Goal: Ask a question: Seek information or help from site administrators or community

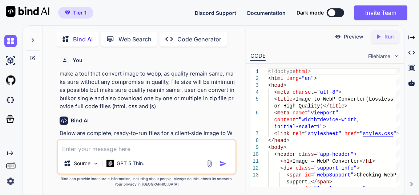
scroll to position [99, 0]
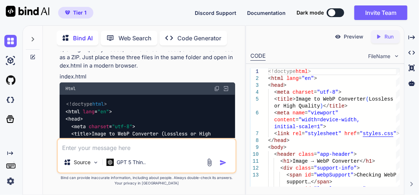
click at [218, 91] on img at bounding box center [217, 89] width 6 height 6
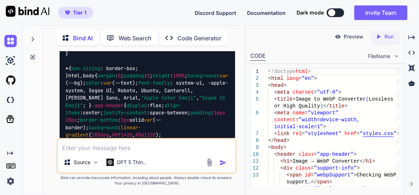
scroll to position [957, 0]
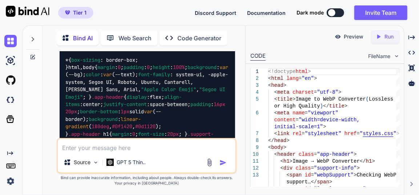
click at [217, 10] on img at bounding box center [217, 7] width 6 height 6
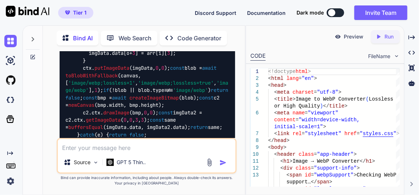
scroll to position [2080, 0]
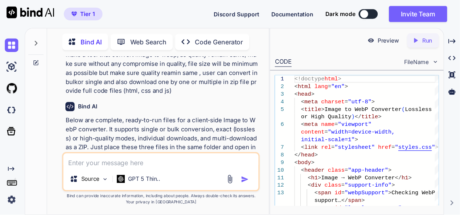
scroll to position [0, 0]
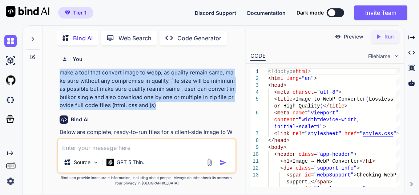
drag, startPoint x: 166, startPoint y: 105, endPoint x: 56, endPoint y: 76, distance: 113.5
click at [56, 76] on div "You make a tool that convert image to webp, as quality remain same, make sure w…" at bounding box center [147, 122] width 196 height 143
copy p "make a tool that convert image to webp, as quality remain same, make sure witho…"
click at [9, 42] on img at bounding box center [10, 41] width 12 height 12
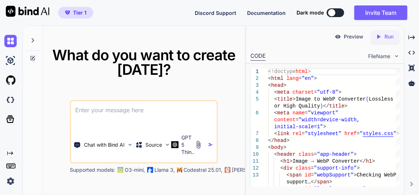
click at [129, 112] on textarea at bounding box center [144, 114] width 146 height 27
type textarea "x"
type textarea "make a tool that convert image to webp, as quality remain same, make sure witho…"
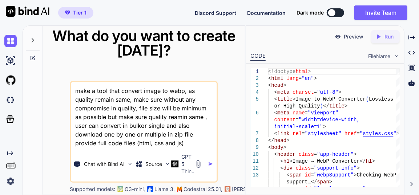
click at [196, 134] on textarea "make a tool that convert image to webp, as quality remain same, make sure witho…" at bounding box center [144, 114] width 146 height 65
type textarea "x"
type textarea "make a tool that convert image to webp, as quality remain same, make sure witho…"
type textarea "x"
type textarea "make a tool that convert image to webp, as quality remain same, make sure witho…"
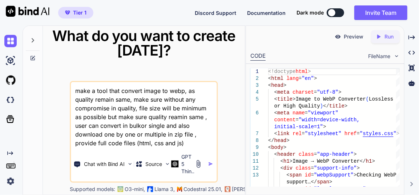
type textarea "x"
type textarea "make a tool that convert image to webp, as quality remain same, make sure witho…"
type textarea "x"
type textarea "make a tool that convert image to webp, as quality remain same, make sure witho…"
type textarea "x"
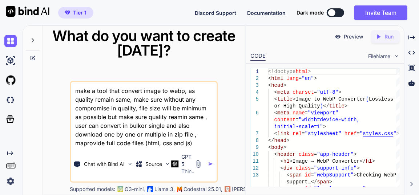
type textarea "make a tool that convert image to webp, as quality remain same, make sure witho…"
type textarea "x"
type textarea "make a tool that convert image to webp, as quality remain same, make sure witho…"
type textarea "x"
type textarea "make a tool that convert image to webp, as quality remain same, make sure witho…"
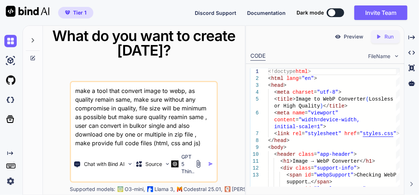
type textarea "x"
type textarea "make a tool that convert image to webp, as quality remain same, make sure witho…"
type textarea "x"
type textarea "make a tool that convert image to webp, as quality remain same, make sure witho…"
type textarea "x"
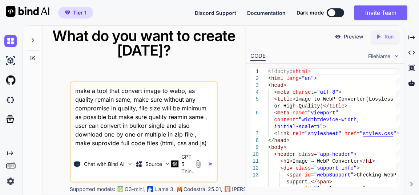
type textarea "make a tool that convert image to webp, as quality remain same, make sure witho…"
type textarea "x"
type textarea "make a tool that convert image to webp, as quality remain same, make sure witho…"
type textarea "x"
type textarea "make a tool that convert image to webp, as quality remain same, make sure witho…"
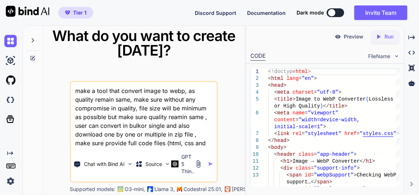
type textarea "x"
type textarea "make a tool that convert image to webp, as quality remain same, make sure witho…"
type textarea "x"
type textarea "make a tool that convert image to webp, as quality remain same, make sure witho…"
type textarea "x"
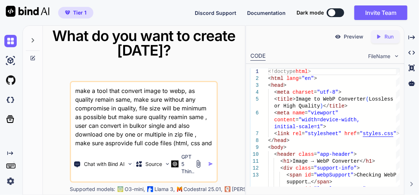
type textarea "make a tool that convert image to webp, as quality remain same, make sure witho…"
type textarea "x"
type textarea "make a tool that convert image to webp, as quality remain same, make sure witho…"
type textarea "x"
type textarea "make a tool that convert image to webp, as quality remain same, make sure witho…"
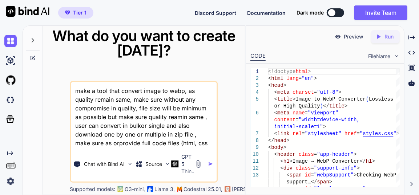
type textarea "x"
type textarea "make a tool that convert image to webp, as quality remain same, make sure witho…"
type textarea "x"
type textarea "make a tool that convert image to webp, as quality remain same, make sure witho…"
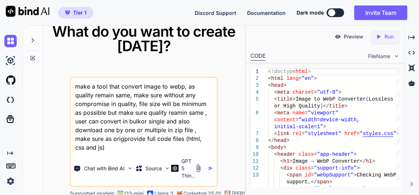
type textarea "x"
type textarea "make a tool that convert image to webp, as quality remain same, make sure witho…"
type textarea "x"
type textarea "make a tool that convert image to webp, as quality remain same, make sure witho…"
type textarea "x"
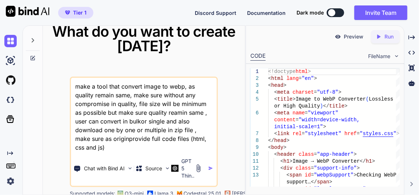
type textarea "make a tool that convert image to webp, as quality remain same, make sure witho…"
type textarea "x"
type textarea "make a tool that convert image to webp, as quality remain same, make sure witho…"
type textarea "x"
type textarea "make a tool that convert image to webp, as quality remain same, make sure witho…"
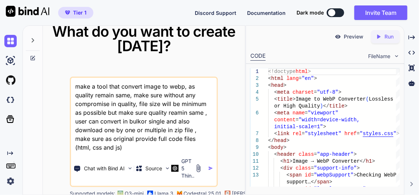
type textarea "x"
type textarea "make a tool that convert image to webp, as quality remain same, make sure witho…"
type textarea "x"
type textarea "make a tool that convert image to webp, as quality remain same, make sure witho…"
type textarea "x"
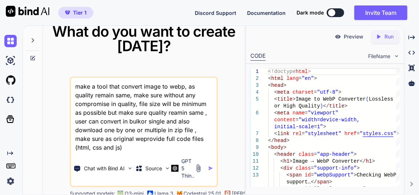
type textarea "make a tool that convert image to webp, as quality remain same, make sure witho…"
type textarea "x"
type textarea "make a tool that convert image to webp, as quality remain same, make sure witho…"
type textarea "x"
type textarea "make a tool that convert image to webp, as quality remain same, make sure witho…"
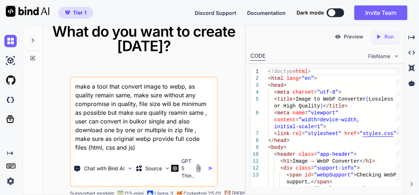
type textarea "x"
type textarea "make a tool that convert image to webp, as quality remain same, make sure witho…"
type textarea "x"
type textarea "make a tool that convert image to webp, as quality remain same, make sure witho…"
type textarea "x"
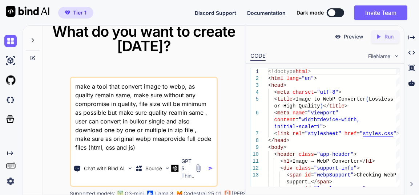
type textarea "make a tool that convert image to webp, as quality remain same, make sure witho…"
type textarea "x"
type textarea "make a tool that convert image to webp, as quality remain same, make sure witho…"
type textarea "x"
type textarea "make a tool that convert image to webp, as quality remain same, make sure witho…"
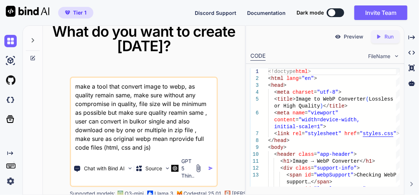
type textarea "x"
type textarea "make a tool that convert image to webp, as quality remain same, make sure witho…"
type textarea "x"
type textarea "make a tool that convert image to webp, as quality remain same, make sure witho…"
type textarea "x"
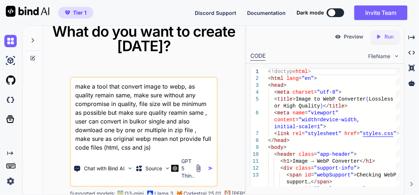
type textarea "make a tool that convert image to webp, as quality remain same, make sure witho…"
type textarea "x"
type textarea "make a tool that convert image to webp, as quality remain same, make sure witho…"
type textarea "x"
type textarea "make a tool that convert image to webp, as quality remain same, make sure witho…"
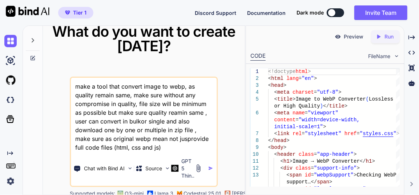
type textarea "x"
type textarea "make a tool that convert image to webp, as quality remain same, make sure witho…"
type textarea "x"
type textarea "make a tool that convert image to webp, as quality remain same, make sure witho…"
type textarea "x"
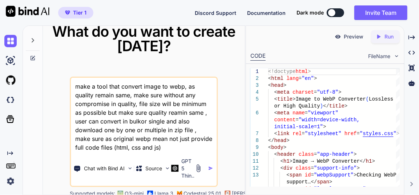
type textarea "make a tool that convert image to webp, as quality remain same, make sure witho…"
type textarea "x"
type textarea "make a tool that convert image to webp, as quality remain same, make sure witho…"
type textarea "x"
type textarea "make a tool that convert image to webp, as quality remain same, make sure witho…"
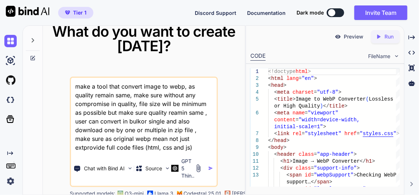
type textarea "x"
type textarea "make a tool that convert image to webp, as quality remain same, make sure witho…"
type textarea "x"
type textarea "make a tool that convert image to webp, as quality remain same, make sure witho…"
type textarea "x"
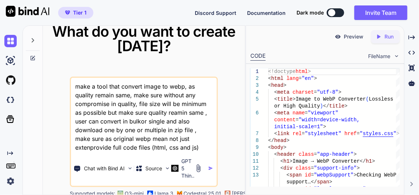
type textarea "make a tool that convert image to webp, as quality remain same, make sure witho…"
type textarea "x"
type textarea "make a tool that convert image to webp, as quality remain same, make sure witho…"
type textarea "x"
type textarea "make a tool that convert image to webp, as quality remain same, make sure witho…"
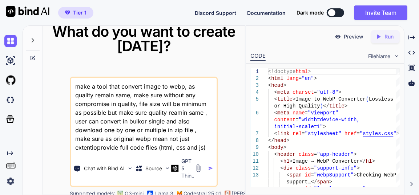
type textarea "x"
type textarea "make a tool that convert image to webp, as quality remain same, make sure witho…"
type textarea "x"
type textarea "make a tool that convert image to webp, as quality remain same, make sure witho…"
type textarea "x"
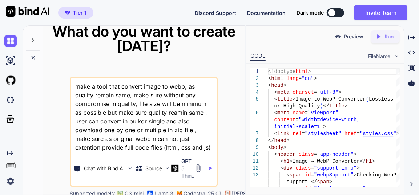
type textarea "make a tool that convert image to webp, as quality remain same, make sure witho…"
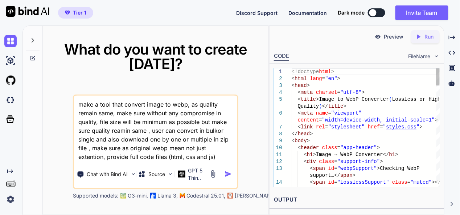
type textarea "x"
type textarea "make a tool that convert image to webp, as quality remain same, make sure witho…"
click at [418, 39] on div "Created with Pixso." at bounding box center [453, 37] width 10 height 12
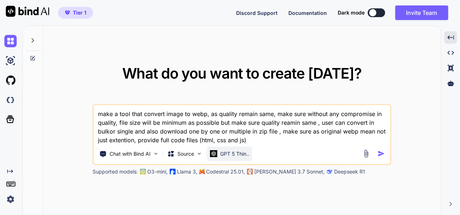
click at [235, 152] on p "GPT 5 Thin.." at bounding box center [234, 153] width 29 height 7
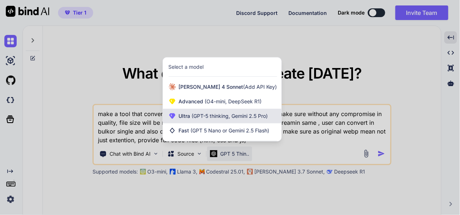
click at [224, 116] on span "(GPT-5 thinking, Gemini 2.5 Pro)" at bounding box center [230, 116] width 78 height 6
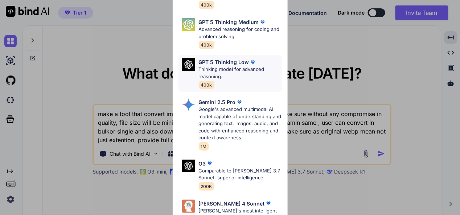
scroll to position [109, 0]
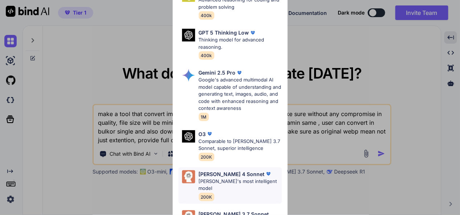
click at [247, 178] on p "[PERSON_NAME]'s most intelligent model" at bounding box center [240, 185] width 83 height 14
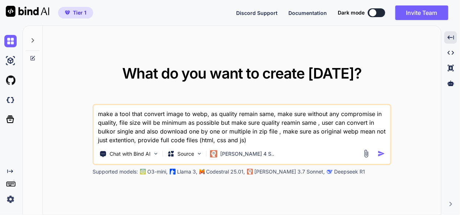
click at [383, 153] on img "button" at bounding box center [382, 154] width 8 height 8
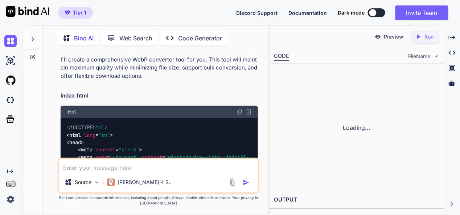
scroll to position [89, 0]
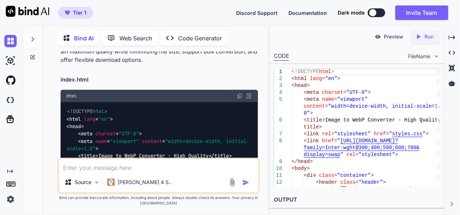
click at [239, 96] on img at bounding box center [240, 96] width 6 height 6
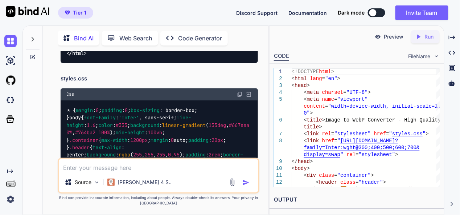
scroll to position [1105, 0]
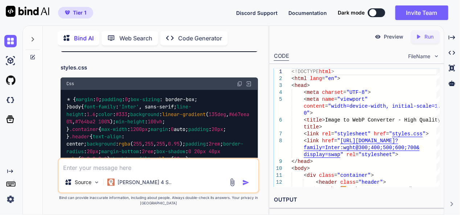
click at [241, 86] on img at bounding box center [240, 84] width 6 height 6
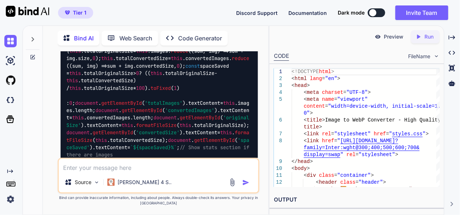
scroll to position [4991, 0]
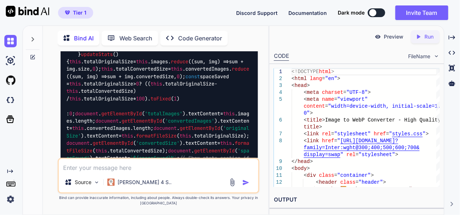
click at [150, 169] on textarea at bounding box center [158, 165] width 199 height 13
type textarea "x"
type textarea "s"
type textarea "x"
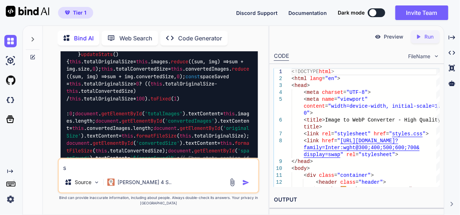
type textarea "sh"
type textarea "x"
type textarea "sho"
type textarea "x"
type textarea "show"
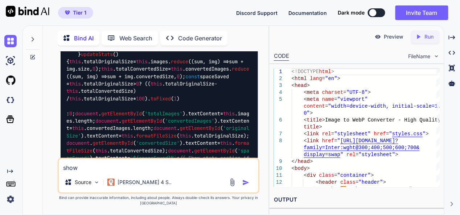
type textarea "x"
type textarea "show"
type textarea "x"
type textarea "show e"
type textarea "x"
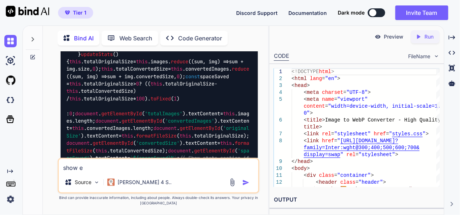
type textarea "show er"
type textarea "x"
type textarea "show err"
type textarea "x"
type textarea "show erro"
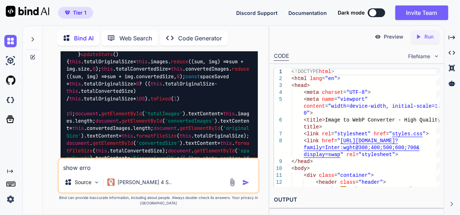
type textarea "x"
type textarea "show error"
type textarea "x"
type textarea "show error"
type textarea "x"
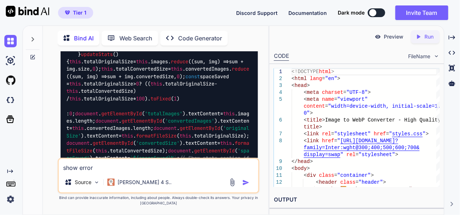
type textarea "show error c"
type textarea "x"
type textarea "show error co"
type textarea "x"
type textarea "show error con"
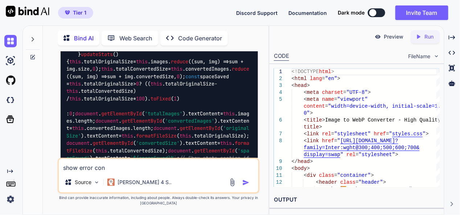
type textarea "x"
type textarea "show error conv"
type textarea "x"
type textarea "show error conve"
type textarea "x"
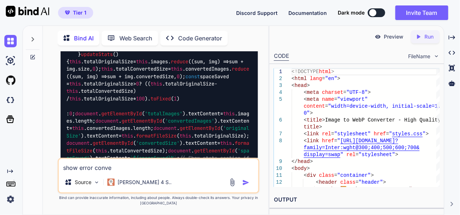
type textarea "show error conver"
type textarea "x"
type textarea "show error convers"
type textarea "x"
type textarea "show error conversi"
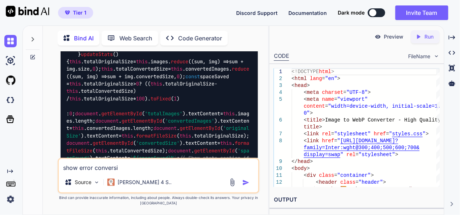
type textarea "x"
type textarea "show error conversio"
type textarea "x"
type textarea "show error conversion"
type textarea "x"
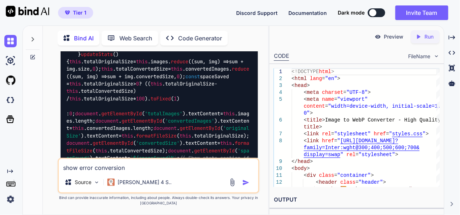
type textarea "show error conversion"
type textarea "x"
type textarea "show error conversion f"
type textarea "x"
type textarea "show error conversion fa"
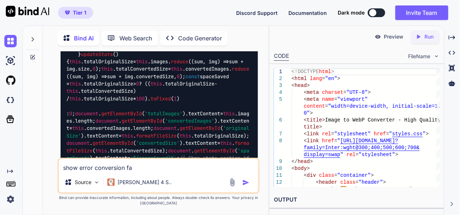
type textarea "x"
type textarea "show error conversion fai"
type textarea "x"
type textarea "show error conversion fail"
type textarea "x"
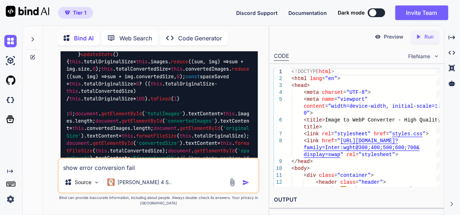
type textarea "show error conversion faild"
type textarea "x"
type textarea "show error conversion faild,"
type textarea "x"
type textarea "show error conversion faild,"
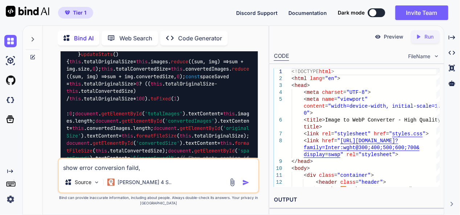
type textarea "x"
type textarea "show error conversion faild, f"
type textarea "x"
type textarea "show error conversion faild, fi"
type textarea "x"
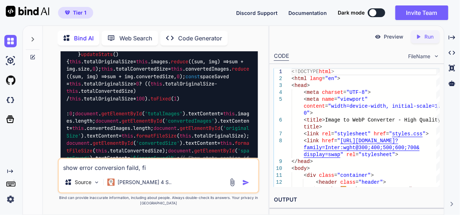
type textarea "show error conversion faild, fix"
type textarea "x"
type textarea "show error conversion faild, fix"
type textarea "x"
type textarea "show error conversion faild, fix ir"
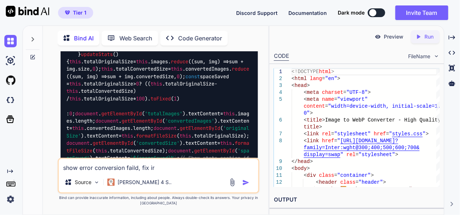
type textarea "x"
type textarea "show error conversion faild, fix irt"
type textarea "x"
type textarea "show error conversion faild, fix irt"
type textarea "x"
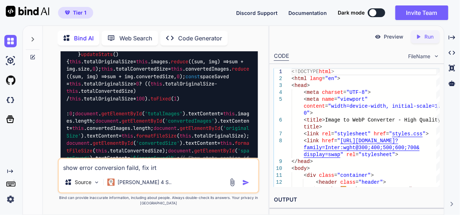
type textarea "show error conversion faild, fix irt t"
type textarea "x"
type textarea "show error conversion faild, fix irt"
type textarea "x"
type textarea "show error conversion faild, fix irt"
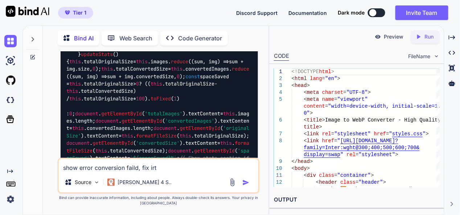
type textarea "x"
type textarea "show error conversion faild, fix ir"
type textarea "x"
type textarea "show error conversion faild, fix i"
type textarea "x"
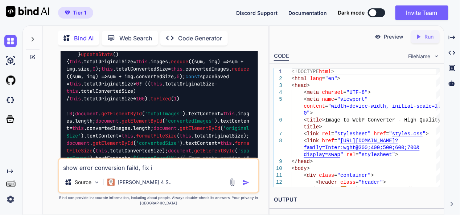
type textarea "show error conversion faild, fix it"
type textarea "x"
type textarea "show error conversion faild, fix it"
type textarea "x"
type textarea "show error conversion faild, fix it ,"
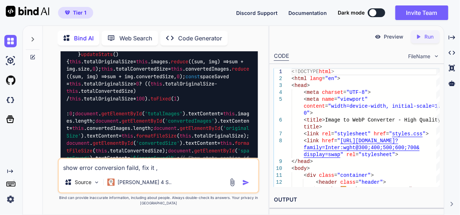
type textarea "x"
type textarea "show error conversion faild, fix it ,"
type textarea "x"
type textarea "show error conversion faild, fix it , m"
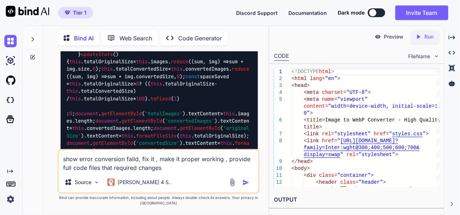
click at [243, 181] on img "button" at bounding box center [246, 182] width 7 height 7
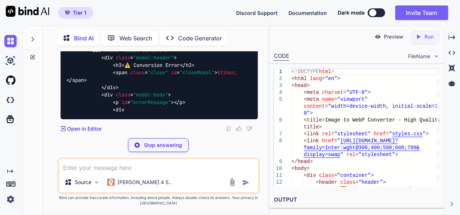
scroll to position [9794, 0]
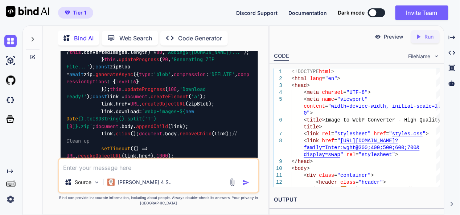
scroll to position [11247, 0]
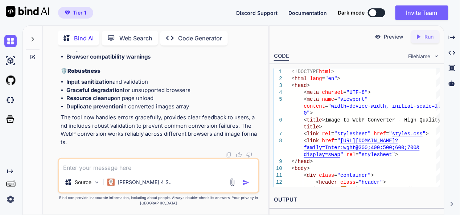
scroll to position [13062, 0]
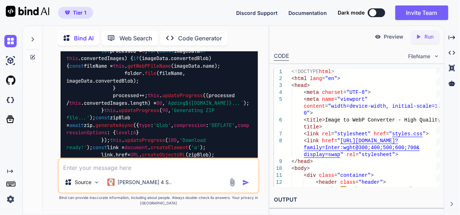
scroll to position [11174, 0]
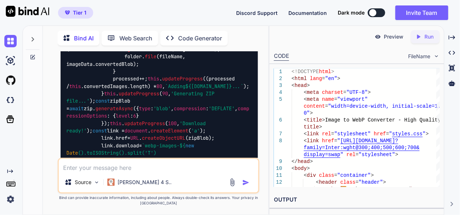
drag, startPoint x: 121, startPoint y: 172, endPoint x: 121, endPoint y: 167, distance: 4.7
click at [121, 172] on div "Source Claude 4 S.." at bounding box center [159, 176] width 202 height 36
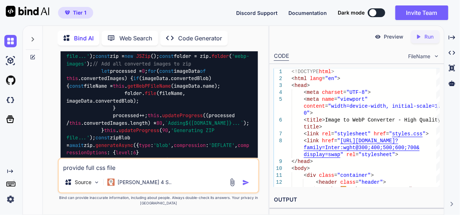
scroll to position [10847, 0]
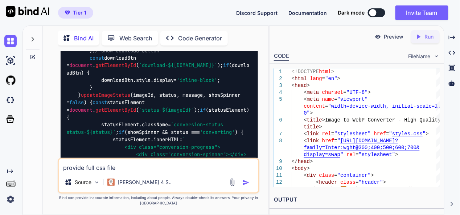
click at [245, 183] on img "button" at bounding box center [246, 182] width 7 height 7
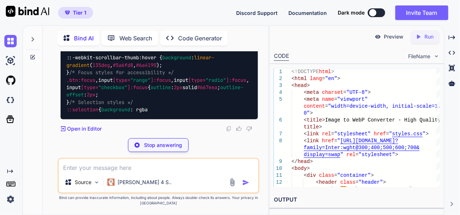
scroll to position [20338, 0]
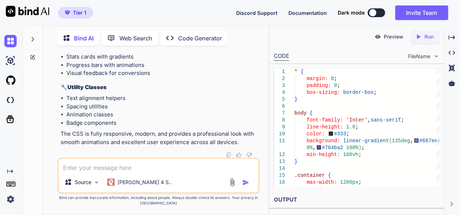
click at [94, 166] on textarea at bounding box center [158, 165] width 199 height 13
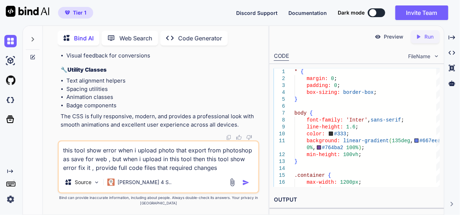
click at [245, 183] on img "button" at bounding box center [246, 182] width 7 height 7
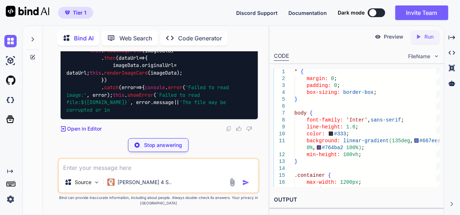
scroll to position [29269, 0]
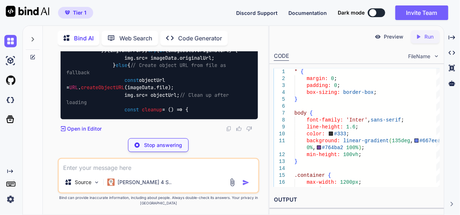
click at [233, 183] on img at bounding box center [232, 182] width 8 height 8
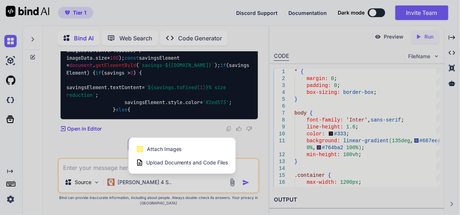
click at [266, 147] on div at bounding box center [230, 107] width 460 height 215
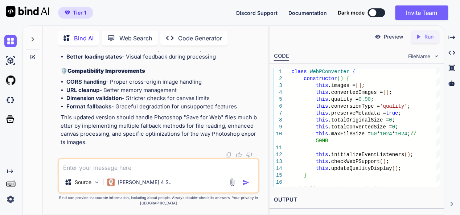
scroll to position [29260, 0]
drag, startPoint x: 241, startPoint y: 102, endPoint x: 233, endPoint y: 106, distance: 9.3
click at [138, 168] on textarea at bounding box center [158, 165] width 199 height 13
click at [127, 168] on textarea "again show ;this error - file just 297kb" at bounding box center [158, 165] width 199 height 13
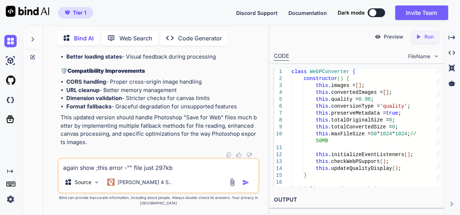
paste textarea "Conversion failed for pdf-all_in_one-soloution.png Failed to execute 'querySele…"
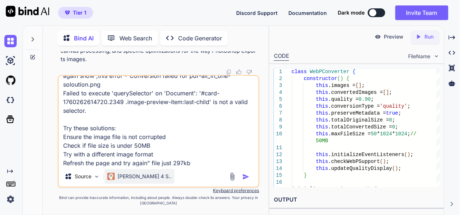
click at [130, 179] on p "[PERSON_NAME] 4 S.." at bounding box center [145, 175] width 54 height 7
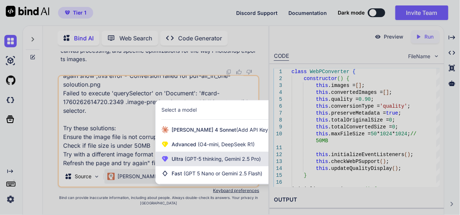
click at [194, 161] on span "(GPT-5 thinking, Gemini 2.5 Pro)" at bounding box center [222, 158] width 78 height 6
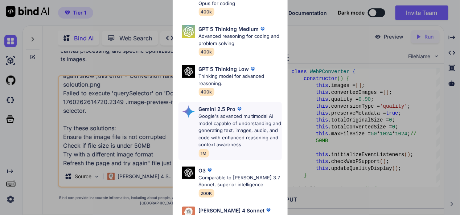
scroll to position [73, 0]
click at [232, 117] on p "Google's advanced multimodal AI model capable of understanding and generating t…" at bounding box center [240, 130] width 83 height 36
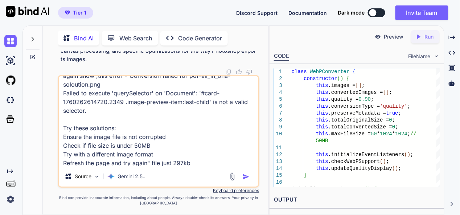
click at [244, 176] on img "button" at bounding box center [246, 176] width 7 height 7
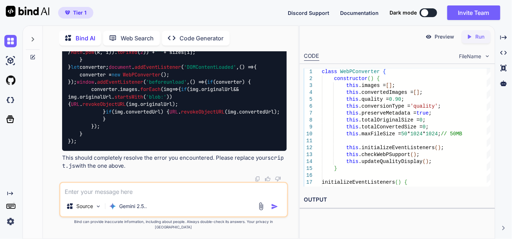
scroll to position [39195, 0]
click at [16, 40] on img at bounding box center [10, 41] width 12 height 12
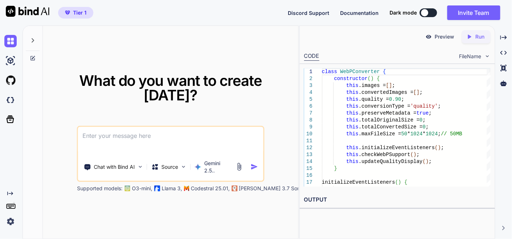
click at [153, 127] on textarea at bounding box center [170, 140] width 185 height 27
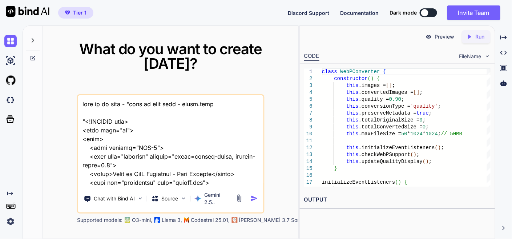
scroll to position [20451, 0]
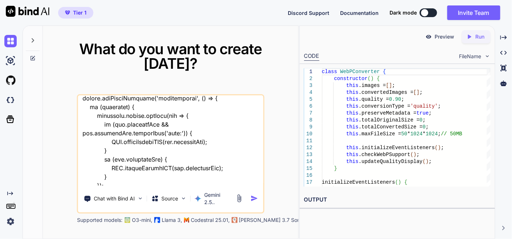
click at [131, 175] on textarea at bounding box center [170, 140] width 185 height 90
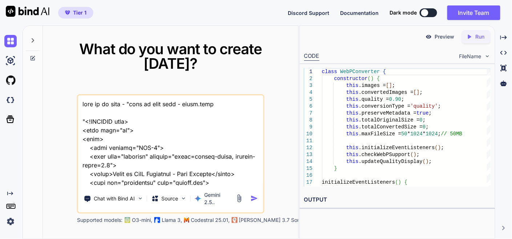
scroll to position [20469, 0]
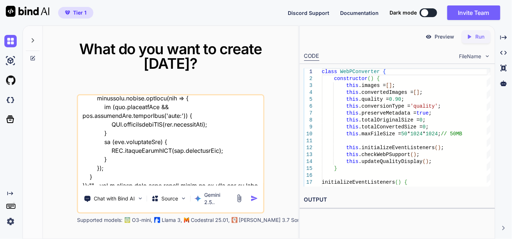
type textarea "lore ip do sita - "cons ad elit sedd - eiusm.temp "<!INCIDID utla> <etdo magn="…"
type textarea "x"
type textarea "lore ip do sita - "cons ad elit sedd - eiusm.temp "<!INCIDID utla> <etdo magn="…"
type textarea "x"
type textarea "lore ip do sita - "cons ad elit sedd - eiusm.temp "<!INCIDID utla> <etdo magn="…"
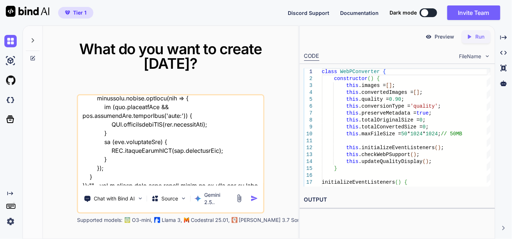
type textarea "x"
type textarea "lore ip do sita - "cons ad elit sedd - eiusm.temp "<!INCIDID utla> <etdo magn="…"
type textarea "x"
type textarea "this is my tool - "here is html code - index.html "<!DOCTYPE html> <html lang="…"
type textarea "x"
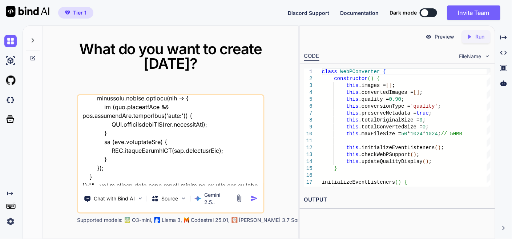
type textarea "this is my tool - "here is html code - index.html "<!DOCTYPE html> <html lang="…"
type textarea "x"
type textarea "this is my tool - "here is html code - index.html "<!DOCTYPE html> <html lang="…"
type textarea "x"
type textarea "this is my tool - "here is html code - index.html "<!DOCTYPE html> <html lang="…"
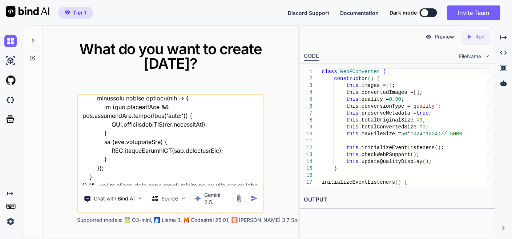
type textarea "x"
type textarea "this is my tool - "here is html code - index.html "<!DOCTYPE html> <html lang="…"
type textarea "x"
type textarea "this is my tool - "here is html code - index.html "<!DOCTYPE html> <html lang="…"
type textarea "x"
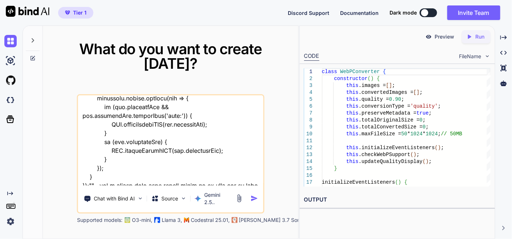
type textarea "this is my tool - "here is html code - index.html "<!DOCTYPE html> <html lang="…"
type textarea "x"
type textarea "this is my tool - "here is html code - index.html "<!DOCTYPE html> <html lang="…"
type textarea "x"
type textarea "this is my tool - "here is html code - index.html "<!DOCTYPE html> <html lang="…"
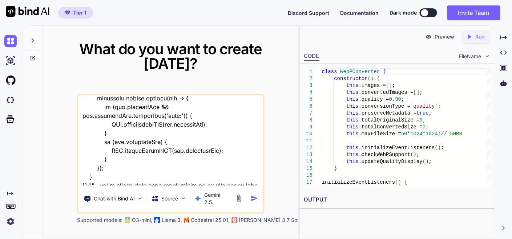
type textarea "x"
type textarea "this is my tool - "here is html code - index.html "<!DOCTYPE html> <html lang="…"
type textarea "x"
type textarea "this is my tool - "here is html code - index.html "<!DOCTYPE html> <html lang="…"
type textarea "x"
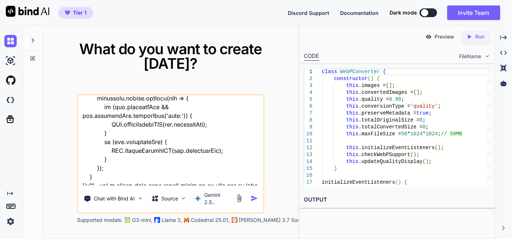
type textarea "this is my tool - "here is html code - index.html "<!DOCTYPE html> <html lang="…"
type textarea "x"
type textarea "this is my tool - "here is html code - index.html "<!DOCTYPE html> <html lang="…"
type textarea "x"
type textarea "this is my tool - "here is html code - index.html "<!DOCTYPE html> <html lang="…"
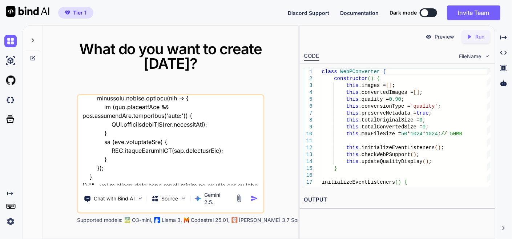
type textarea "x"
type textarea "this is my tool - "here is html code - index.html "<!DOCTYPE html> <html lang="…"
type textarea "x"
type textarea "this is my tool - "here is html code - index.html "<!DOCTYPE html> <html lang="…"
type textarea "x"
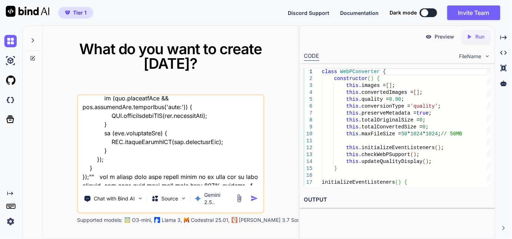
type textarea "this is my tool - "here is html code - index.html "<!DOCTYPE html> <html lang="…"
type textarea "x"
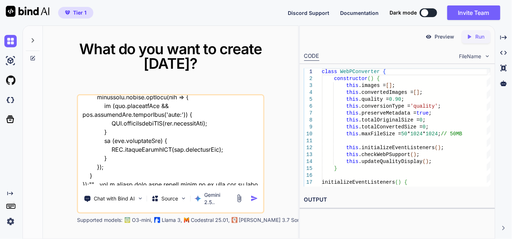
type textarea "this is my tool - "here is html code - index.html "<!DOCTYPE html> <html lang="…"
type textarea "x"
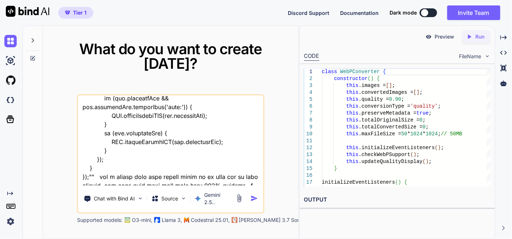
type textarea "this is my tool - "here is html code - index.html "<!DOCTYPE html> <html lang="…"
type textarea "x"
type textarea "this is my tool - "here is html code - index.html "<!DOCTYPE html> <html lang="…"
type textarea "x"
type textarea "this is my tool - "here is html code - index.html "<!DOCTYPE html> <html lang="…"
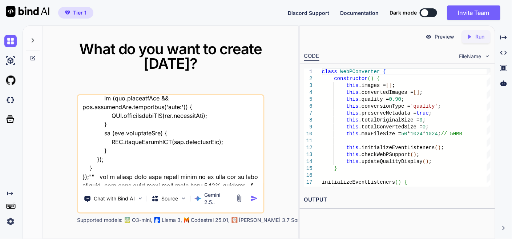
type textarea "x"
type textarea "this is my tool - "here is html code - index.html "<!DOCTYPE html> <html lang="…"
type textarea "x"
type textarea "this is my tool - "here is html code - index.html "<!DOCTYPE html> <html lang="…"
type textarea "x"
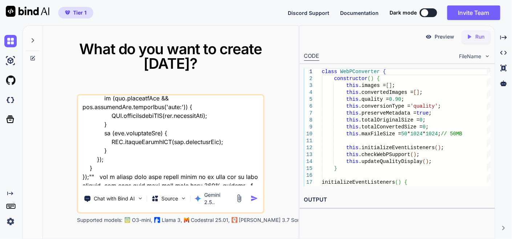
type textarea "this is my tool - "here is html code - index.html "<!DOCTYPE html> <html lang="…"
type textarea "x"
type textarea "this is my tool - "here is html code - index.html "<!DOCTYPE html> <html lang="…"
type textarea "x"
type textarea "this is my tool - "here is html code - index.html "<!DOCTYPE html> <html lang="…"
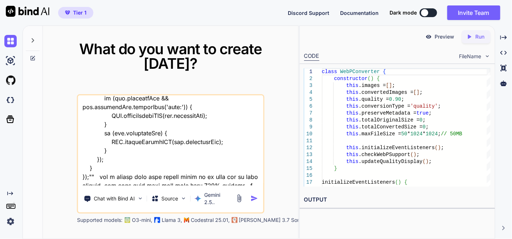
type textarea "x"
type textarea "this is my tool - "here is html code - index.html "<!DOCTYPE html> <html lang="…"
type textarea "x"
type textarea "this is my tool - "here is html code - index.html "<!DOCTYPE html> <html lang="…"
type textarea "x"
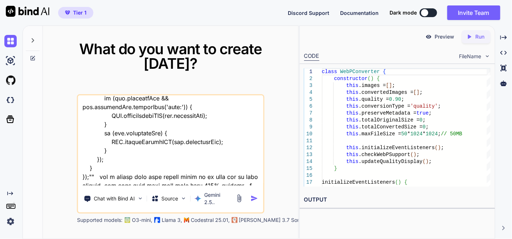
type textarea "this is my tool - "here is html code - index.html "<!DOCTYPE html> <html lang="…"
type textarea "x"
type textarea "this is my tool - "here is html code - index.html "<!DOCTYPE html> <html lang="…"
type textarea "x"
type textarea "this is my tool - "here is html code - index.html "<!DOCTYPE html> <html lang="…"
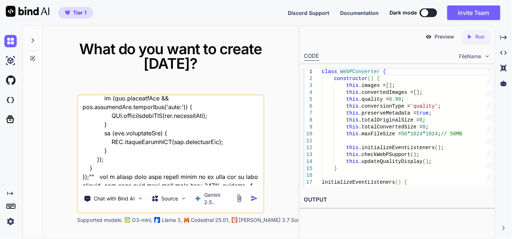
type textarea "x"
type textarea "this is my tool - "here is html code - index.html "<!DOCTYPE html> <html lang="…"
type textarea "x"
type textarea "this is my tool - "here is html code - index.html "<!DOCTYPE html> <html lang="…"
type textarea "x"
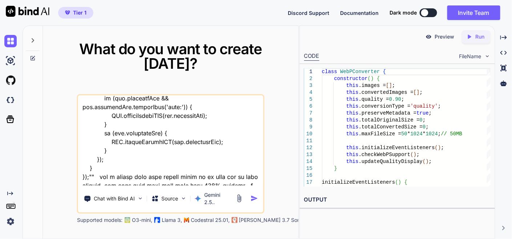
type textarea "this is my tool - "here is html code - index.html "<!DOCTYPE html> <html lang="…"
type textarea "x"
type textarea "this is my tool - "here is html code - index.html "<!DOCTYPE html> <html lang="…"
type textarea "x"
type textarea "this is my tool - "here is html code - index.html "<!DOCTYPE html> <html lang="…"
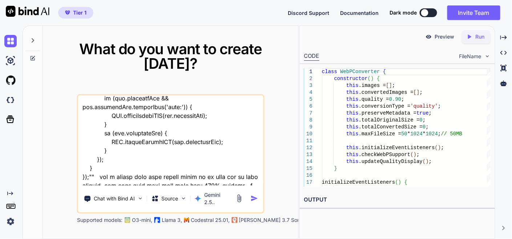
type textarea "x"
type textarea "this is my tool - "here is html code - index.html "<!DOCTYPE html> <html lang="…"
type textarea "x"
type textarea "this is my tool - "here is html code - index.html "<!DOCTYPE html> <html lang="…"
type textarea "x"
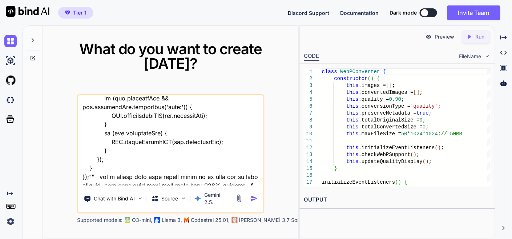
type textarea "this is my tool - "here is html code - index.html "<!DOCTYPE html> <html lang="…"
type textarea "x"
type textarea "this is my tool - "here is html code - index.html "<!DOCTYPE html> <html lang="…"
type textarea "x"
type textarea "this is my tool - "here is html code - index.html "<!DOCTYPE html> <html lang="…"
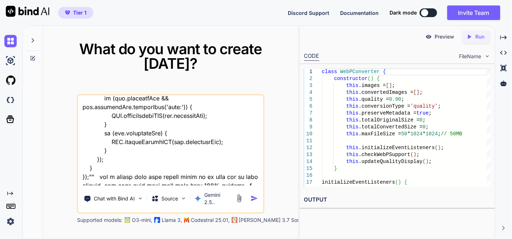
type textarea "x"
type textarea "this is my tool - "here is html code - index.html "<!DOCTYPE html> <html lang="…"
type textarea "x"
type textarea "this is my tool - "here is html code - index.html "<!DOCTYPE html> <html lang="…"
type textarea "x"
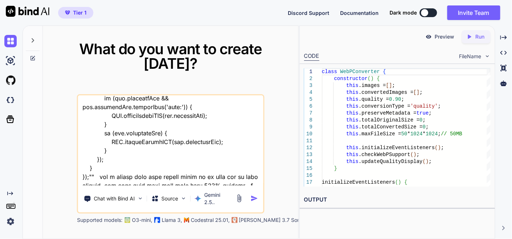
type textarea "this is my tool - "here is html code - index.html "<!DOCTYPE html> <html lang="…"
type textarea "x"
type textarea "this is my tool - "here is html code - index.html "<!DOCTYPE html> <html lang="…"
type textarea "x"
type textarea "this is my tool - "here is html code - index.html "<!DOCTYPE html> <html lang="…"
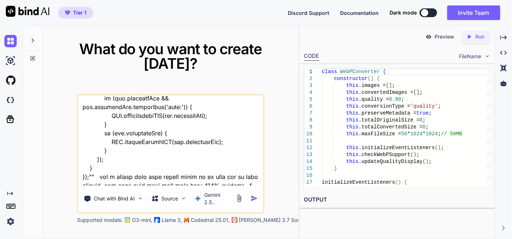
type textarea "x"
type textarea "this is my tool - "here is html code - index.html "<!DOCTYPE html> <html lang="…"
type textarea "x"
type textarea "this is my tool - "here is html code - index.html "<!DOCTYPE html> <html lang="…"
type textarea "x"
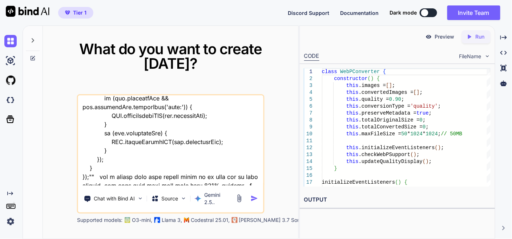
type textarea "this is my tool - "here is html code - index.html "<!DOCTYPE html> <html lang="…"
type textarea "x"
type textarea "this is my tool - "here is html code - index.html "<!DOCTYPE html> <html lang="…"
type textarea "x"
type textarea "this is my tool - "here is html code - index.html "<!DOCTYPE html> <html lang="…"
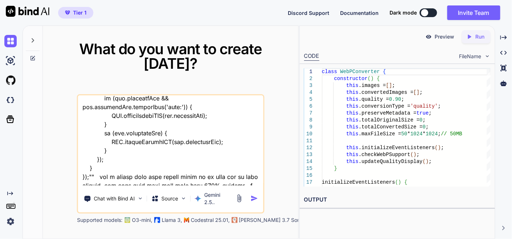
type textarea "x"
type textarea "this is my tool - "here is html code - index.html "<!DOCTYPE html> <html lang="…"
type textarea "x"
type textarea "this is my tool - "here is html code - index.html "<!DOCTYPE html> <html lang="…"
type textarea "x"
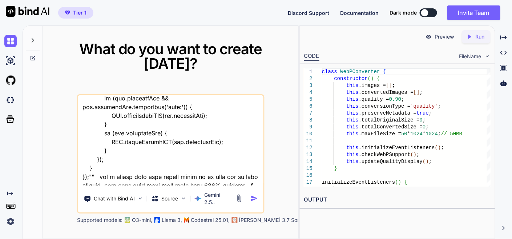
type textarea "this is my tool - "here is html code - index.html "<!DOCTYPE html> <html lang="…"
type textarea "x"
type textarea "this is my tool - "here is html code - index.html "<!DOCTYPE html> <html lang="…"
type textarea "x"
type textarea "this is my tool - "here is html code - index.html "<!DOCTYPE html> <html lang="…"
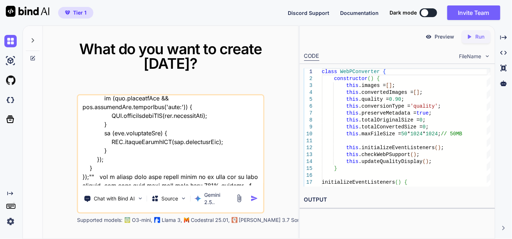
type textarea "x"
type textarea "this is my tool - "here is html code - index.html "<!DOCTYPE html> <html lang="…"
type textarea "x"
type textarea "this is my tool - "here is html code - index.html "<!DOCTYPE html> <html lang="…"
type textarea "x"
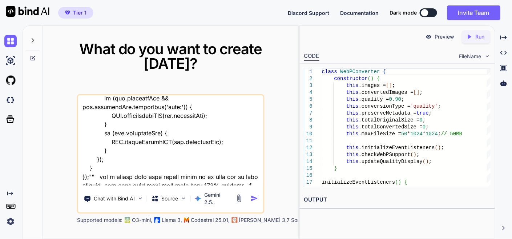
type textarea "this is my tool - "here is html code - index.html "<!DOCTYPE html> <html lang="…"
type textarea "x"
type textarea "this is my tool - "here is html code - index.html "<!DOCTYPE html> <html lang="…"
type textarea "x"
type textarea "this is my tool - "here is html code - index.html "<!DOCTYPE html> <html lang="…"
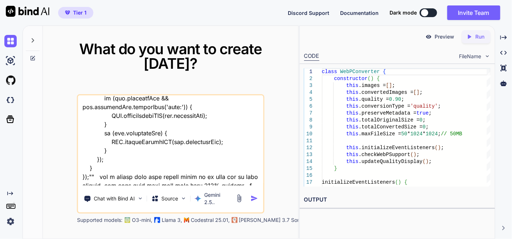
type textarea "x"
type textarea "this is my tool - "here is html code - index.html "<!DOCTYPE html> <html lang="…"
type textarea "x"
type textarea "this is my tool - "here is html code - index.html "<!DOCTYPE html> <html lang="…"
type textarea "x"
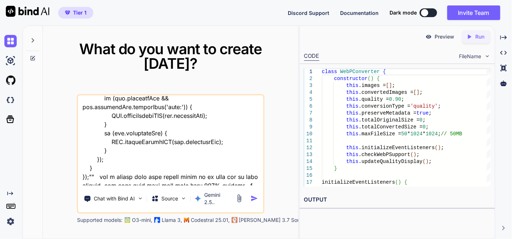
type textarea "this is my tool - "here is html code - index.html "<!DOCTYPE html> <html lang="…"
type textarea "x"
type textarea "this is my tool - "here is html code - index.html "<!DOCTYPE html> <html lang="…"
type textarea "x"
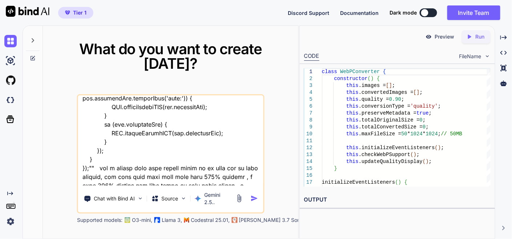
type textarea "this is my tool - "here is html code - index.html "<!DOCTYPE html> <html lang="…"
type textarea "x"
type textarea "this is my tool - "here is html code - index.html "<!DOCTYPE html> <html lang="…"
type textarea "x"
type textarea "this is my tool - "here is html code - index.html "<!DOCTYPE html> <html lang="…"
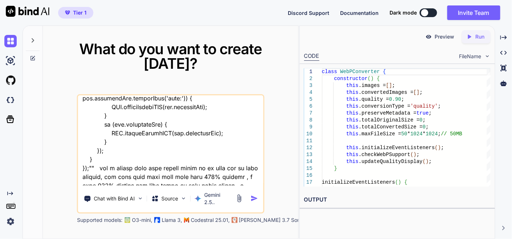
type textarea "x"
type textarea "this is my tool - "here is html code - index.html "<!DOCTYPE html> <html lang="…"
type textarea "x"
type textarea "this is my tool - "here is html code - index.html "<!DOCTYPE html> <html lang="…"
type textarea "x"
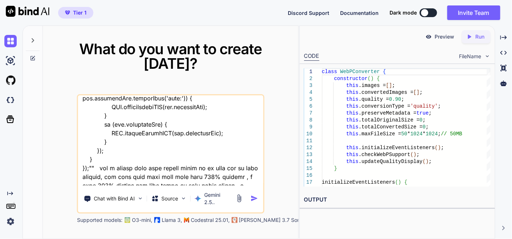
type textarea "this is my tool - "here is html code - index.html "<!DOCTYPE html> <html lang="…"
type textarea "x"
type textarea "this is my tool - "here is html code - index.html "<!DOCTYPE html> <html lang="…"
type textarea "x"
type textarea "this is my tool - "here is html code - index.html "<!DOCTYPE html> <html lang="…"
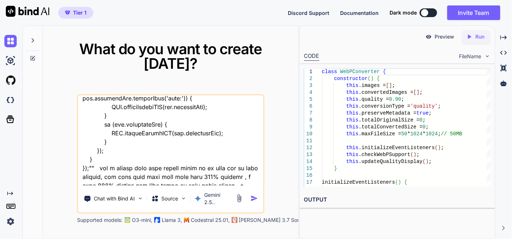
type textarea "x"
type textarea "this is my tool - "here is html code - index.html "<!DOCTYPE html> <html lang="…"
type textarea "x"
type textarea "this is my tool - "here is html code - index.html "<!DOCTYPE html> <html lang="…"
type textarea "x"
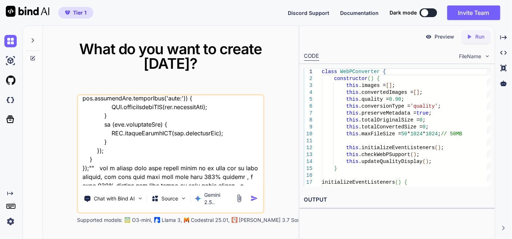
type textarea "this is my tool - "here is html code - index.html "<!DOCTYPE html> <html lang="…"
type textarea "x"
type textarea "this is my tool - "here is html code - index.html "<!DOCTYPE html> <html lang="…"
type textarea "x"
type textarea "this is my tool - "here is html code - index.html "<!DOCTYPE html> <html lang="…"
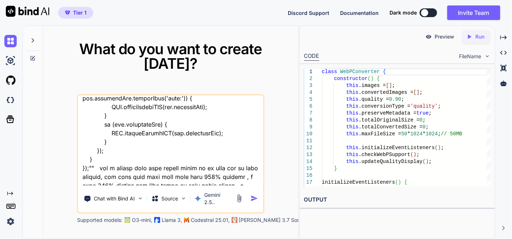
type textarea "x"
type textarea "this is my tool - "here is html code - index.html "<!DOCTYPE html> <html lang="…"
type textarea "x"
type textarea "this is my tool - "here is html code - index.html "<!DOCTYPE html> <html lang="…"
type textarea "x"
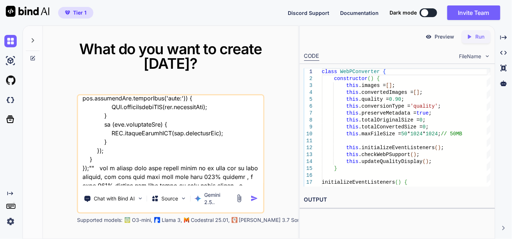
type textarea "this is my tool - "here is html code - index.html "<!DOCTYPE html> <html lang="…"
type textarea "x"
type textarea "this is my tool - "here is html code - index.html "<!DOCTYPE html> <html lang="…"
type textarea "x"
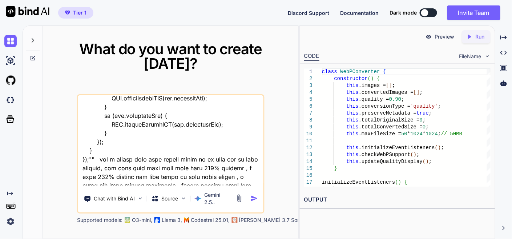
type textarea "this is my tool - "here is html code - index.html "<!DOCTYPE html> <html lang="…"
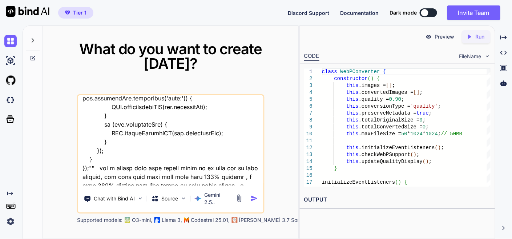
type textarea "x"
type textarea "this is my tool - "here is html code - index.html "<!DOCTYPE html> <html lang="…"
type textarea "x"
type textarea "this is my tool - "here is html code - index.html "<!DOCTYPE html> <html lang="…"
click at [255, 194] on img "button" at bounding box center [255, 198] width 8 height 8
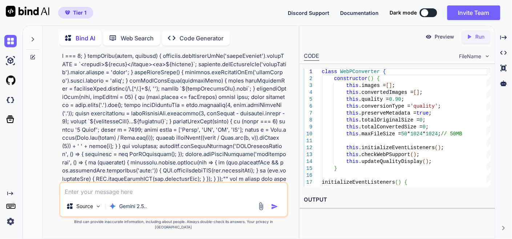
scroll to position [4352, 0]
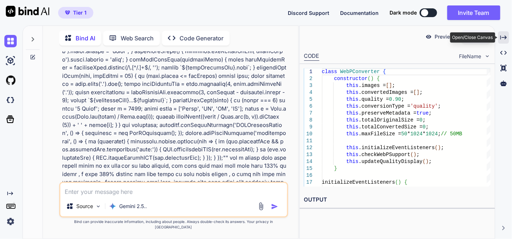
click at [502, 36] on icon "Created with Pixso." at bounding box center [503, 37] width 7 height 7
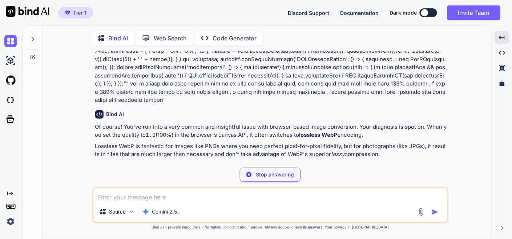
scroll to position [2810, 0]
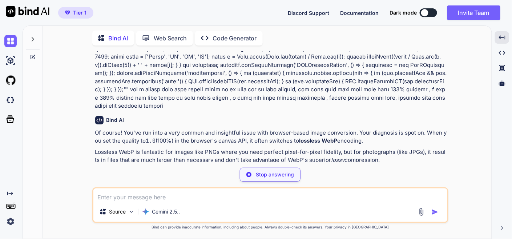
type textarea "x"
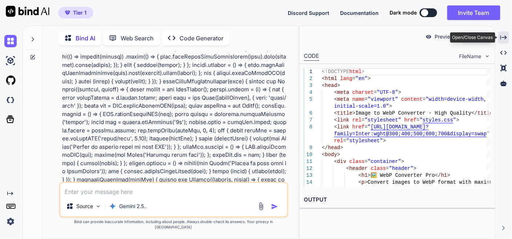
click at [507, 38] on div "Created with Pixso." at bounding box center [503, 37] width 11 height 12
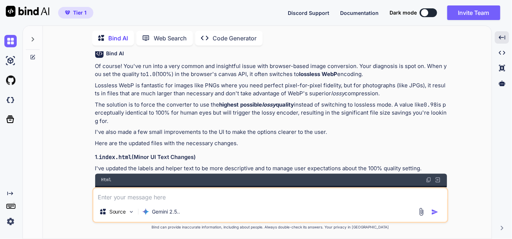
scroll to position [2891, 0]
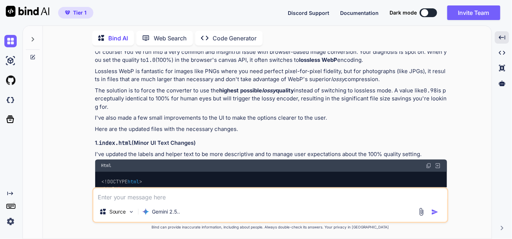
click at [428, 159] on div "Html" at bounding box center [271, 165] width 352 height 12
click at [427, 163] on img at bounding box center [429, 166] width 6 height 6
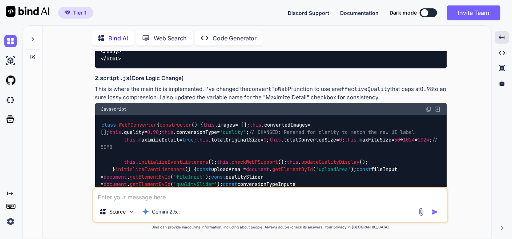
scroll to position [4102, 0]
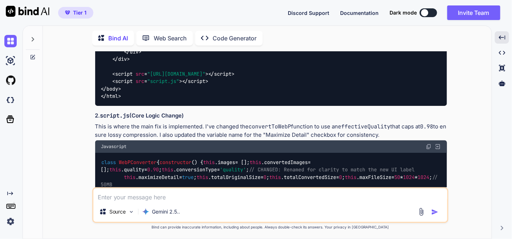
click at [428, 143] on img at bounding box center [429, 146] width 6 height 6
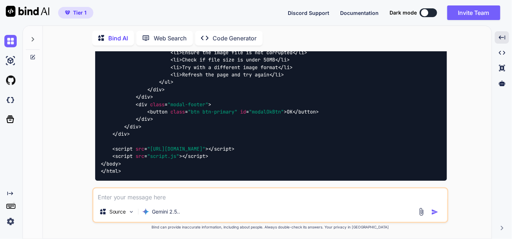
scroll to position [4107, 0]
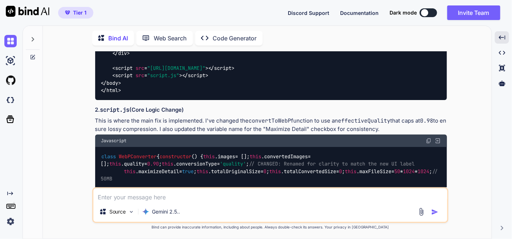
click at [426, 138] on img at bounding box center [429, 141] width 6 height 6
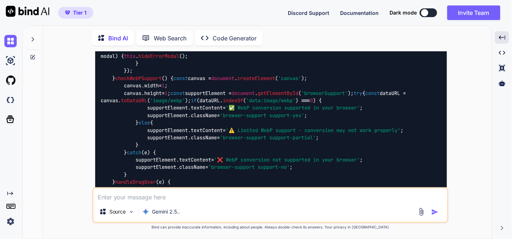
scroll to position [4430, 0]
click at [164, 192] on textarea at bounding box center [270, 194] width 354 height 13
click at [164, 196] on textarea at bounding box center [270, 194] width 354 height 13
type textarea "provide full code files"
click at [436, 209] on img "button" at bounding box center [434, 211] width 7 height 7
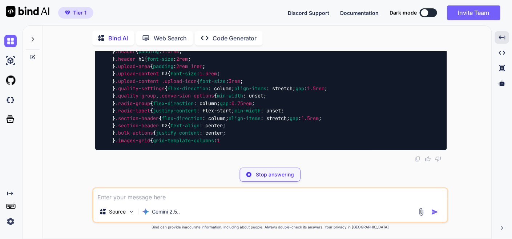
scroll to position [10841, 0]
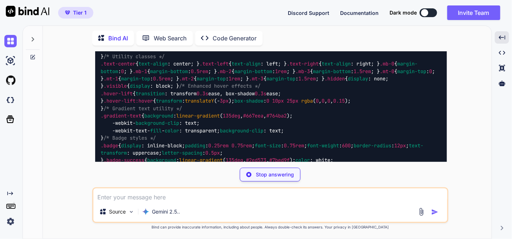
scroll to position [10841, 0]
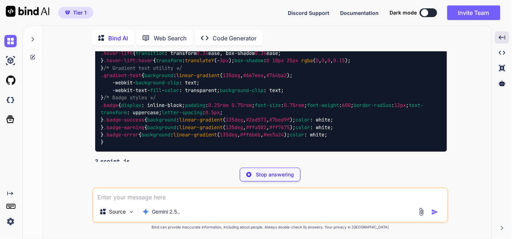
type textarea "x"
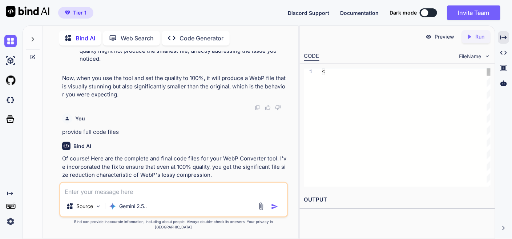
scroll to position [13777, 0]
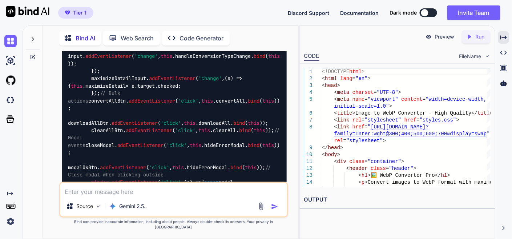
scroll to position [15149, 0]
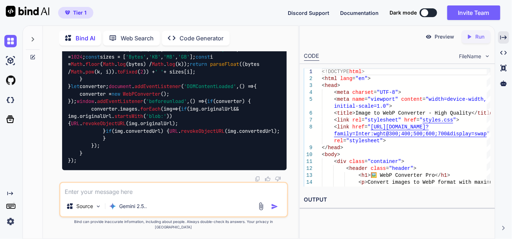
scroll to position [23582, 0]
click at [150, 196] on textarea at bounding box center [173, 189] width 227 height 13
click at [12, 38] on img at bounding box center [10, 41] width 12 height 12
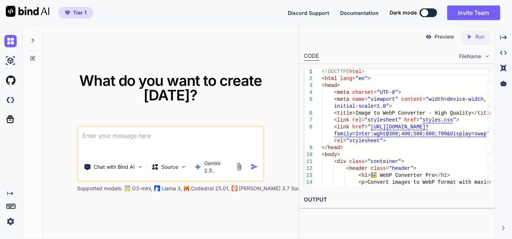
click at [105, 127] on textarea at bounding box center [170, 140] width 185 height 27
paste textarea "here is html code - index.html "<!DOCTYPE html> <html lang="en"> <head> <meta c…"
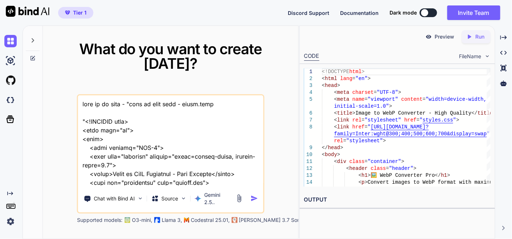
scroll to position [20530, 0]
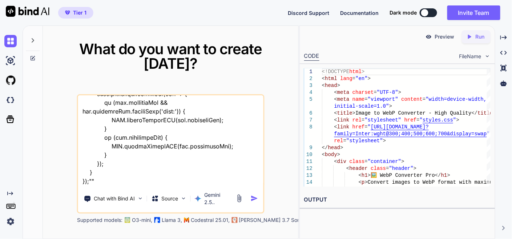
click at [149, 171] on textarea at bounding box center [170, 140] width 185 height 90
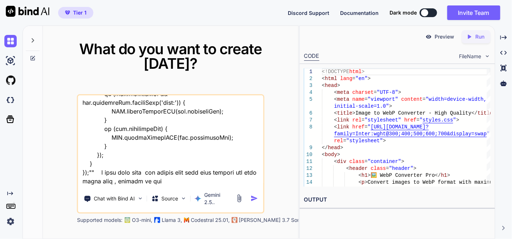
type textarea "this is my tool - "here is html code - index.html "<!DOCTYPE html> <html lang="…"
click at [255, 194] on img "button" at bounding box center [255, 198] width 8 height 8
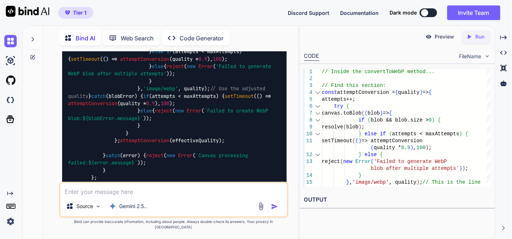
scroll to position [5645, 0]
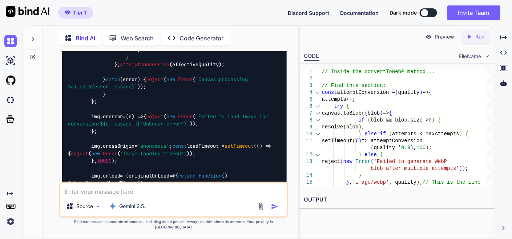
click at [136, 192] on textarea at bounding box center [173, 189] width 227 height 13
type textarea "provide this way full js filesready to use"
click at [273, 210] on img "button" at bounding box center [274, 206] width 7 height 7
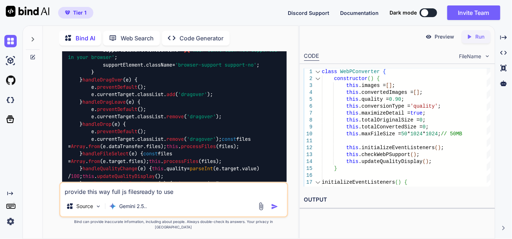
scroll to position [6730, 0]
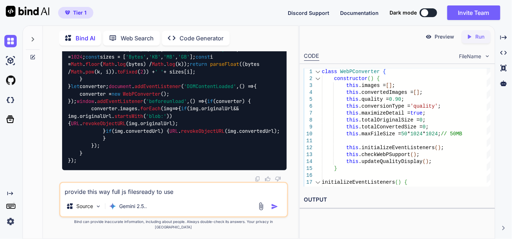
scroll to position [14183, 0]
